Goal: Transaction & Acquisition: Download file/media

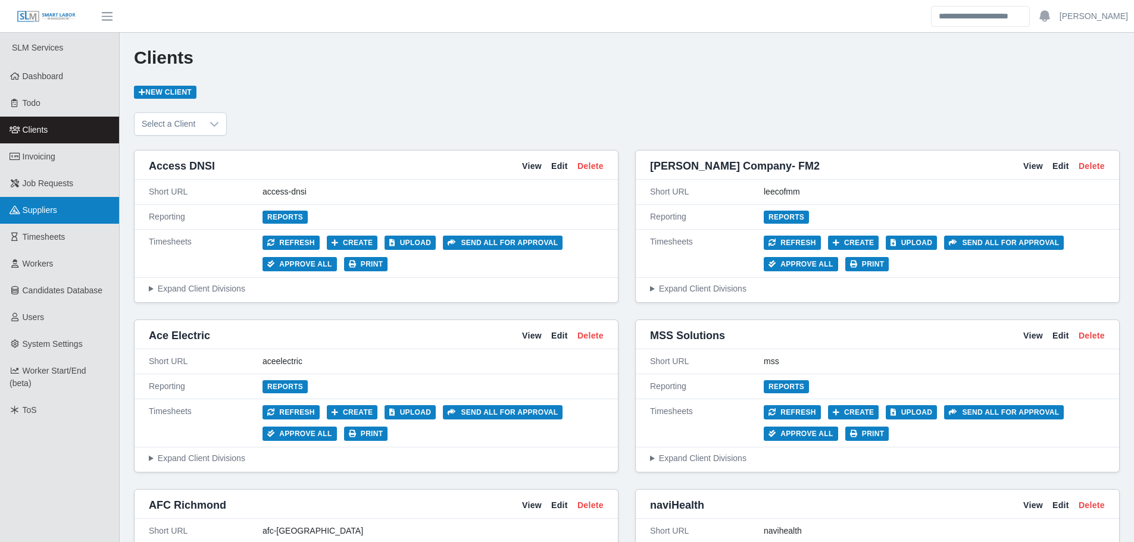
click at [42, 217] on link "Suppliers" at bounding box center [59, 210] width 119 height 27
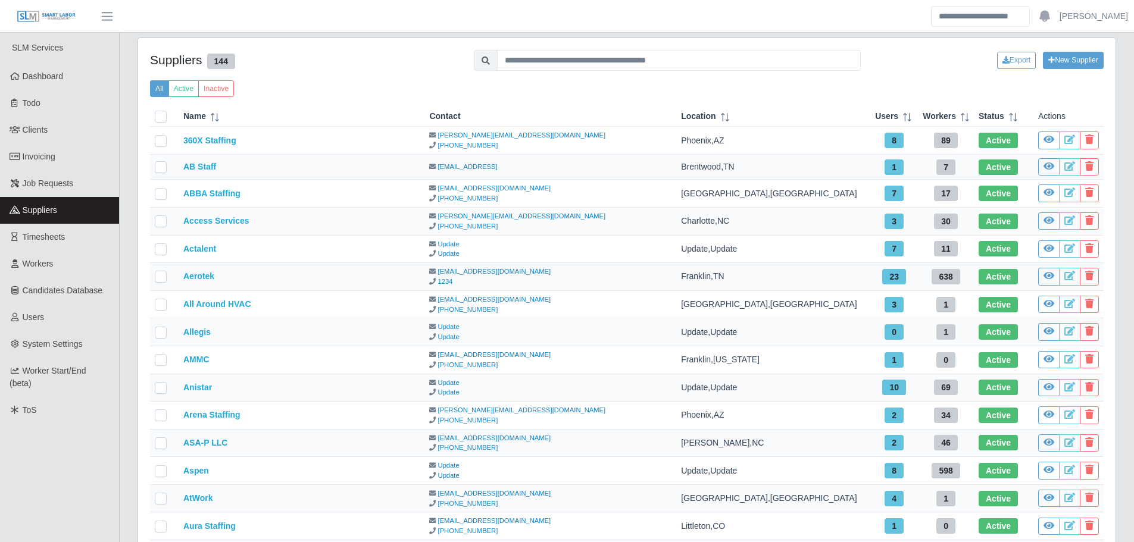
click at [55, 491] on ul "SLM Services Dashboard Todo Clients Invoicing Job Requests Suppliers Timesheets…" at bounding box center [59, 438] width 119 height 811
click at [661, 59] on input "text" at bounding box center [679, 60] width 364 height 21
click at [655, 65] on input "text" at bounding box center [679, 60] width 364 height 21
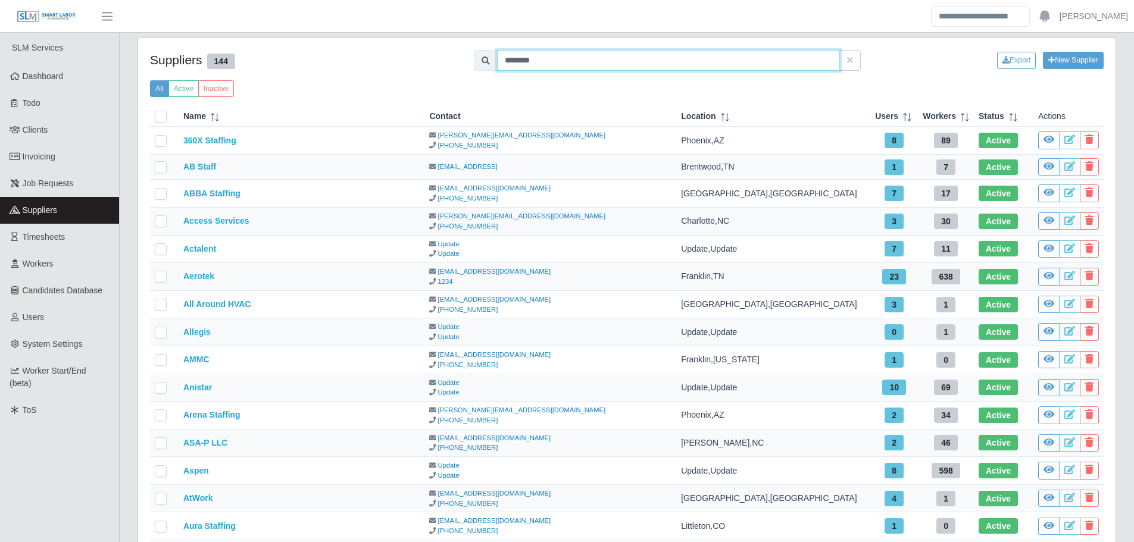
type input "********"
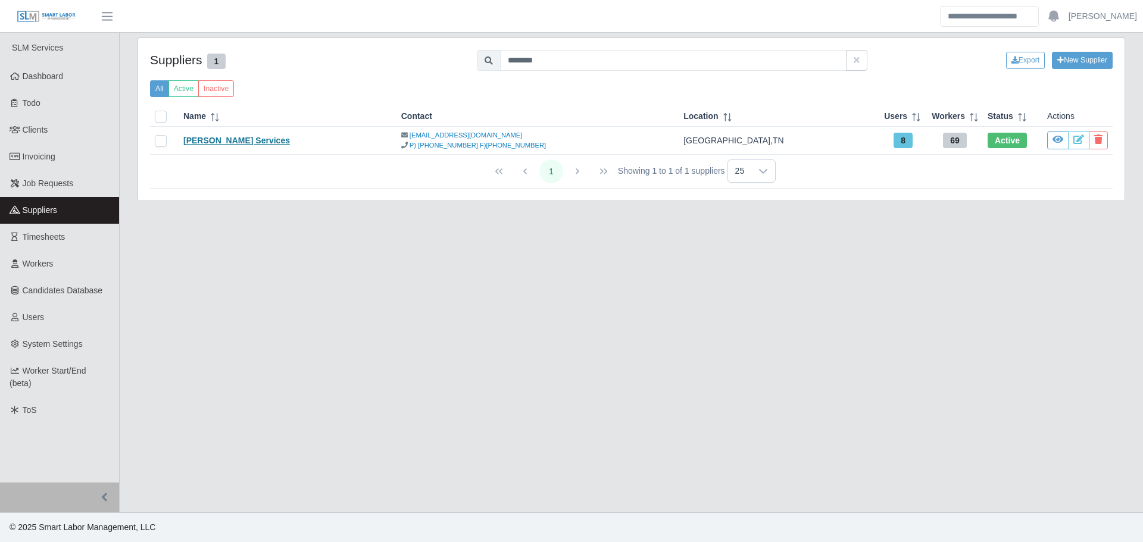
click at [223, 140] on link "Gillmann Services" at bounding box center [236, 141] width 107 height 10
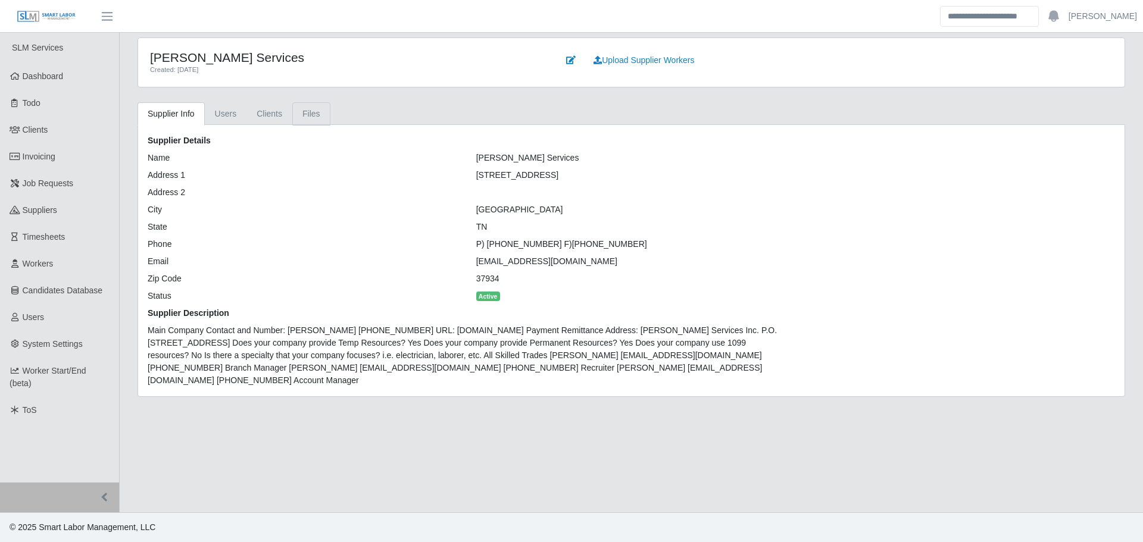
click at [303, 111] on link "Files" at bounding box center [311, 113] width 38 height 23
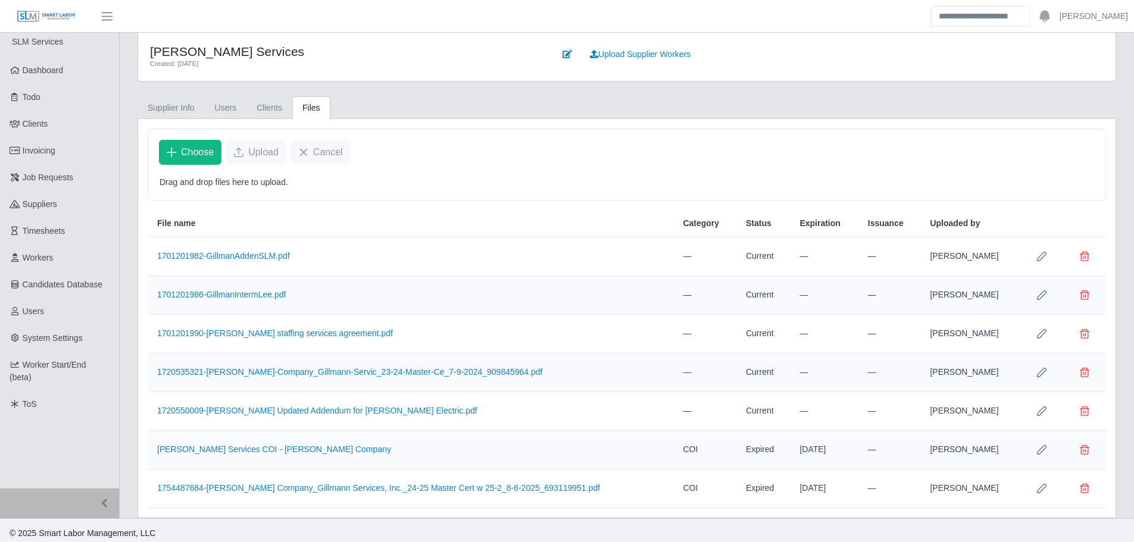
scroll to position [12, 0]
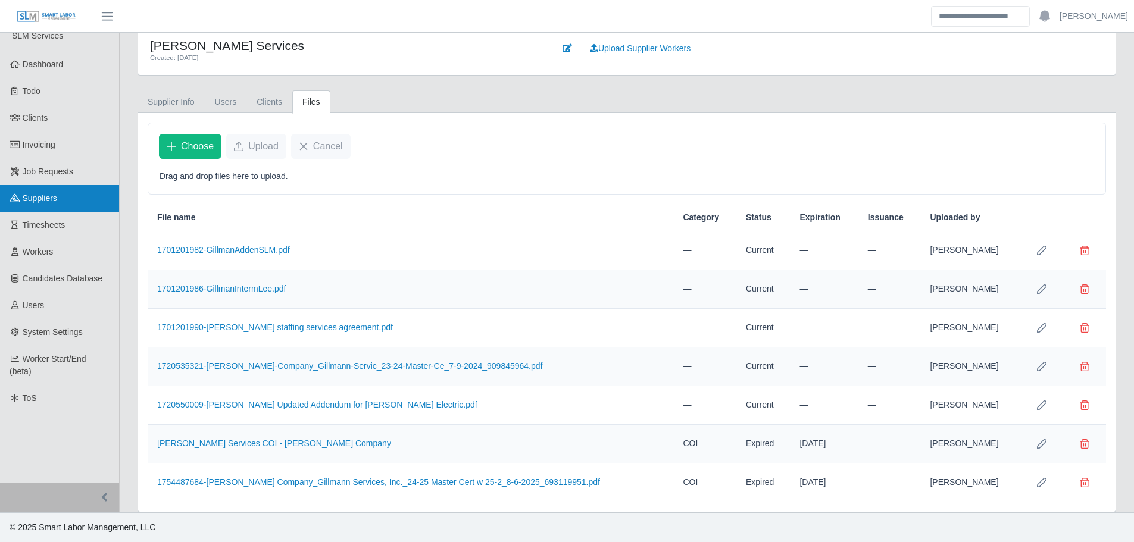
click at [39, 199] on span "Suppliers" at bounding box center [40, 198] width 35 height 10
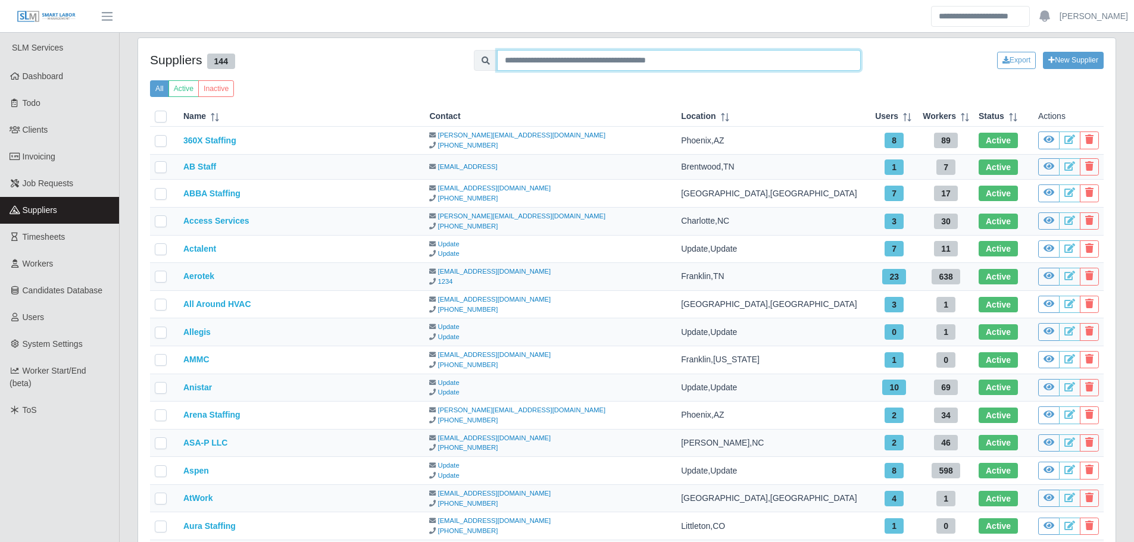
click at [551, 60] on input "text" at bounding box center [679, 60] width 364 height 21
type input "******"
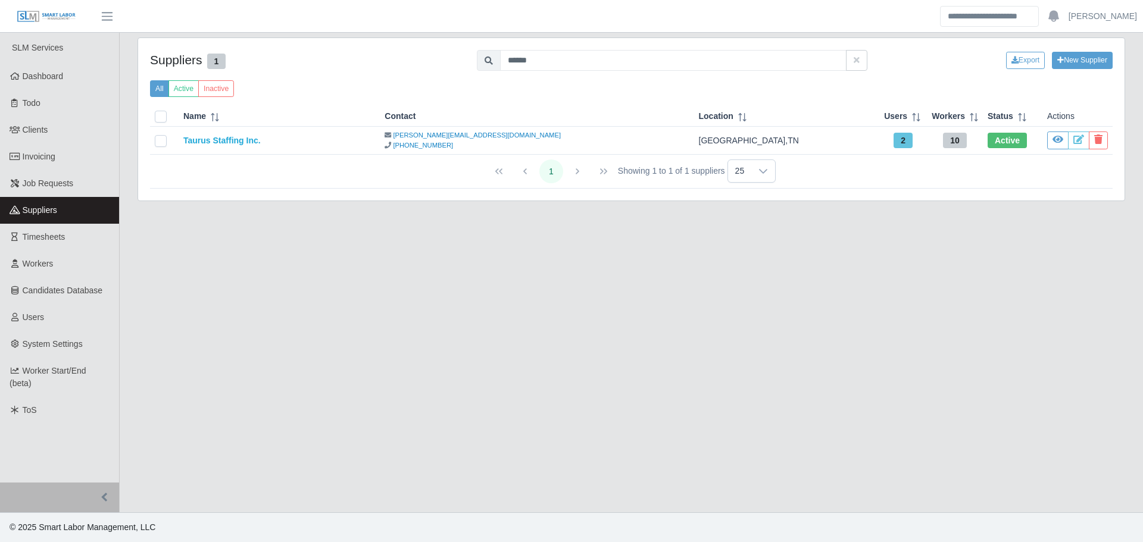
click at [233, 146] on td "Taurus Staffing Inc." at bounding box center [279, 141] width 201 height 28
click at [233, 145] on link "Taurus Staffing Inc." at bounding box center [221, 141] width 77 height 10
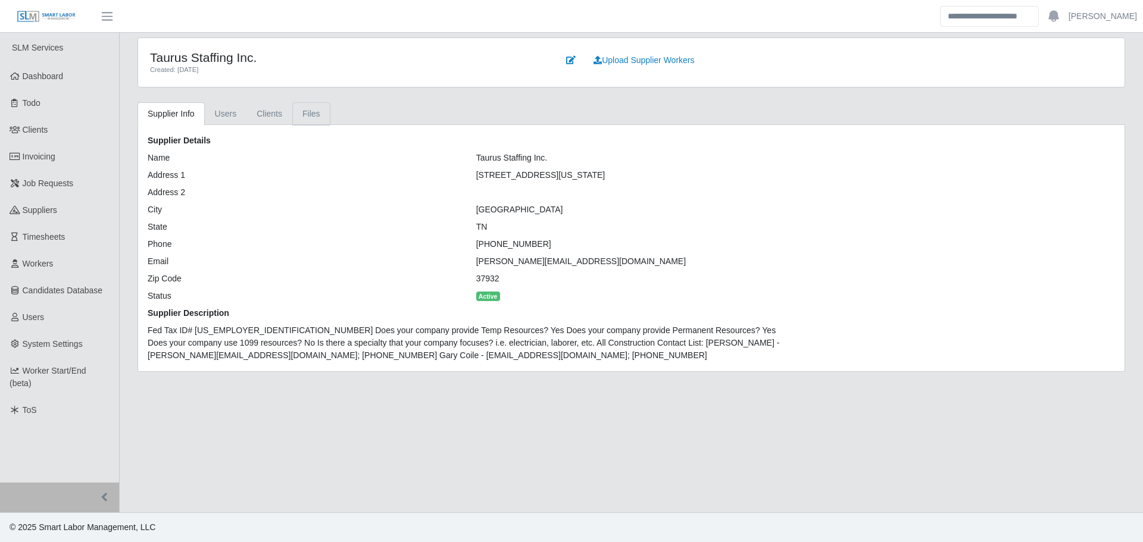
click at [315, 112] on link "Files" at bounding box center [311, 113] width 38 height 23
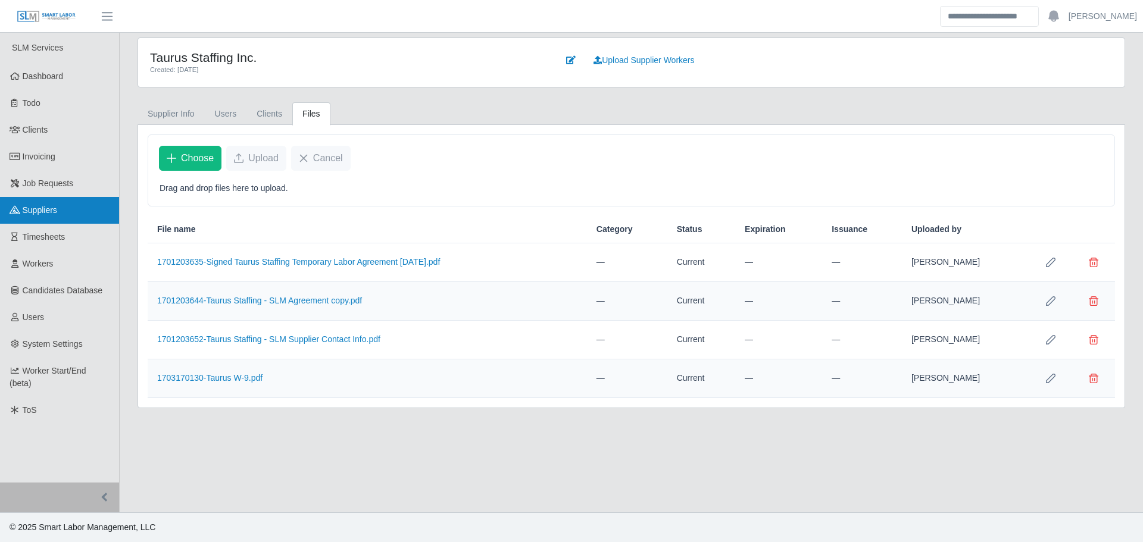
click at [51, 213] on span "Suppliers" at bounding box center [40, 210] width 35 height 10
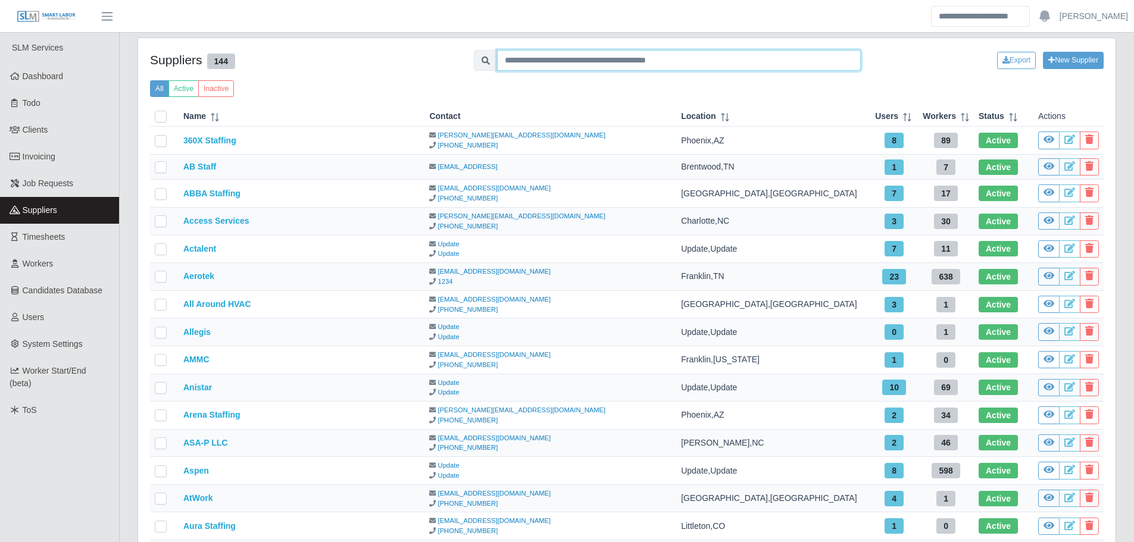
click at [576, 63] on input "text" at bounding box center [679, 60] width 364 height 21
type input "***"
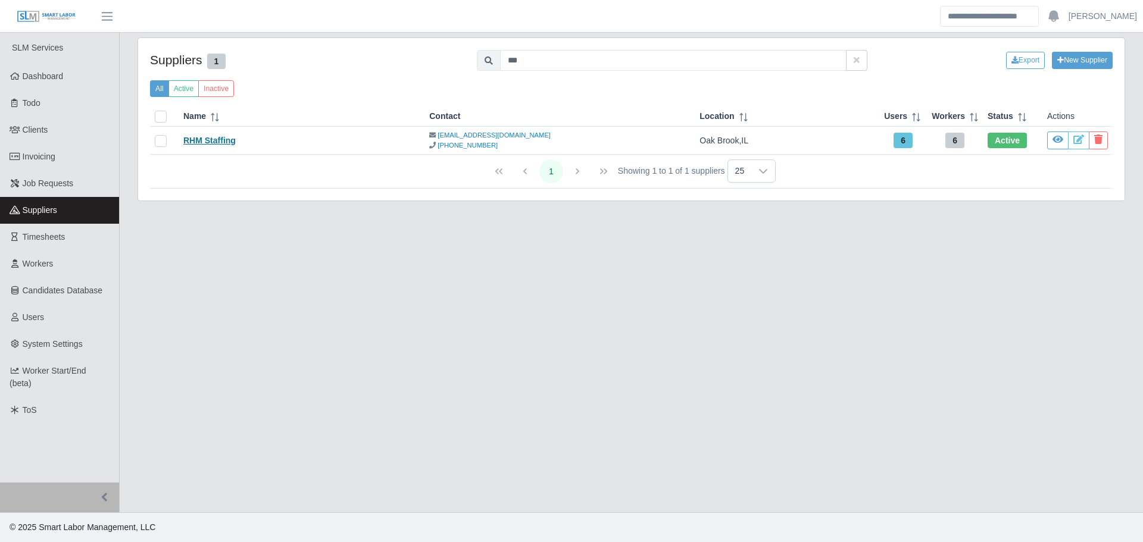
click at [227, 142] on link "RHM Staffing" at bounding box center [209, 141] width 52 height 10
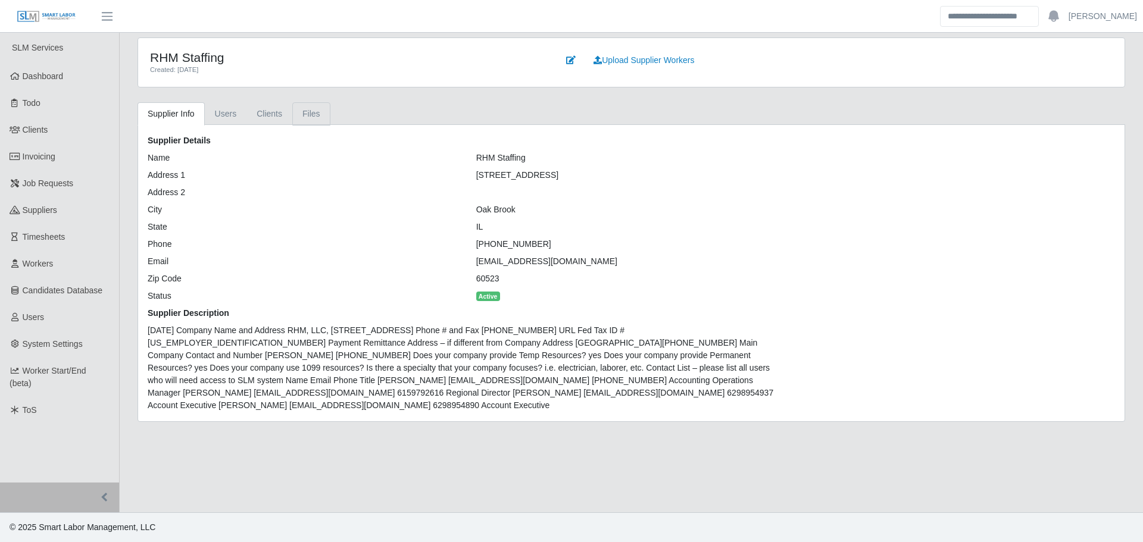
click at [311, 120] on link "Files" at bounding box center [311, 113] width 38 height 23
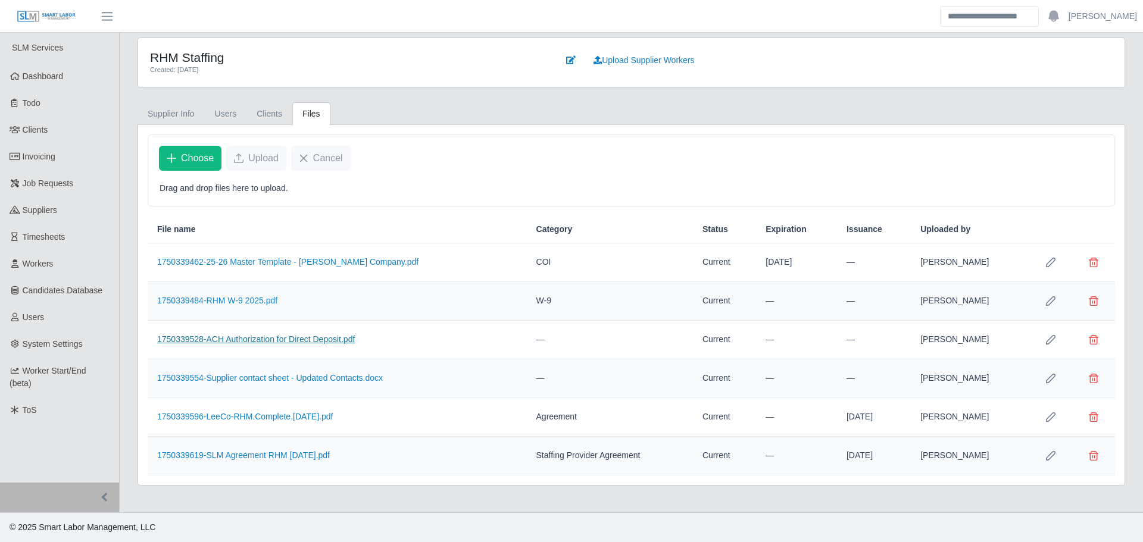
click at [341, 336] on link "1750339528-ACH Authorization for Direct Deposit.pdf" at bounding box center [256, 339] width 198 height 10
